Goal: Task Accomplishment & Management: Use online tool/utility

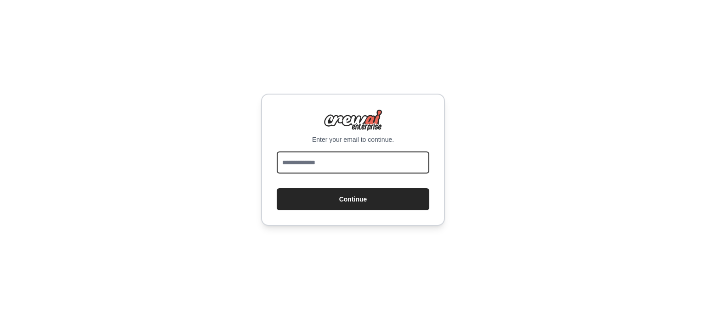
click at [336, 165] on input "email" at bounding box center [353, 163] width 153 height 22
type input "**********"
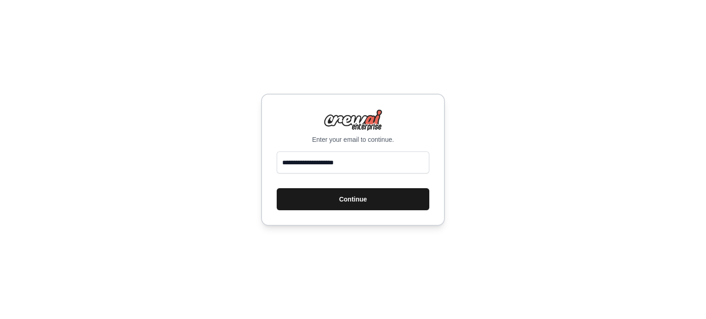
click at [343, 198] on button "Continue" at bounding box center [353, 199] width 153 height 22
